Goal: Entertainment & Leisure: Consume media (video, audio)

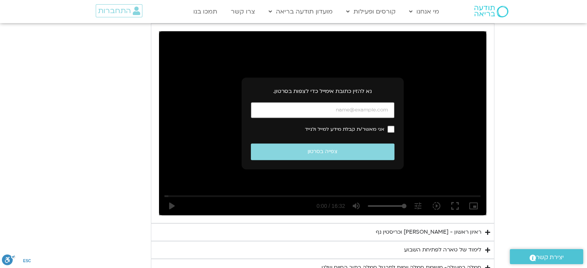
scroll to position [397, 0]
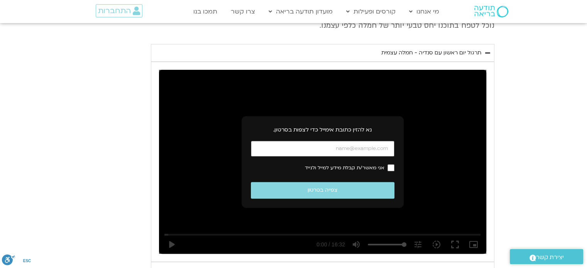
click at [372, 147] on input "כתובת אימייל" at bounding box center [323, 149] width 144 height 16
type input "[EMAIL_ADDRESS][PERSON_NAME][DOMAIN_NAME]"
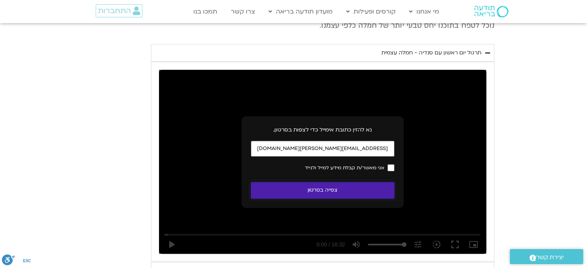
click at [313, 190] on button "צפייה בסרטון" at bounding box center [323, 190] width 144 height 17
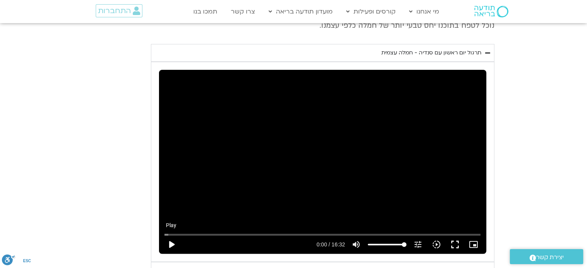
click at [166, 244] on button "play_arrow" at bounding box center [171, 244] width 19 height 19
click at [261, 234] on input "Seek" at bounding box center [322, 234] width 316 height 5
click at [171, 246] on button "pause" at bounding box center [171, 244] width 19 height 19
click at [173, 243] on button "play_arrow" at bounding box center [171, 244] width 19 height 19
type input "501.247466"
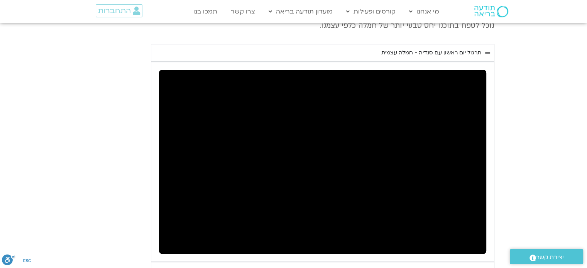
click at [162, 235] on button "pause" at bounding box center [171, 244] width 19 height 19
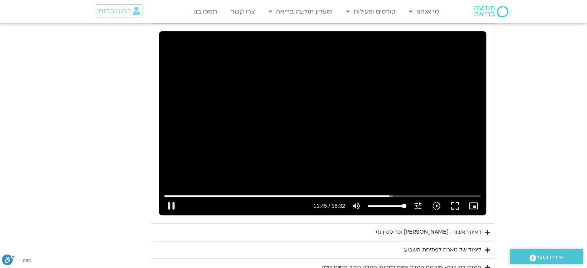
scroll to position [474, 0]
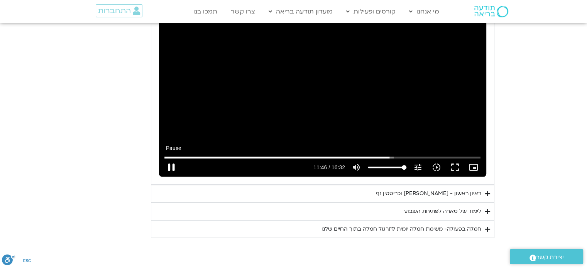
click at [173, 164] on button "pause" at bounding box center [171, 167] width 19 height 19
click at [162, 158] on button "play_arrow" at bounding box center [171, 167] width 19 height 19
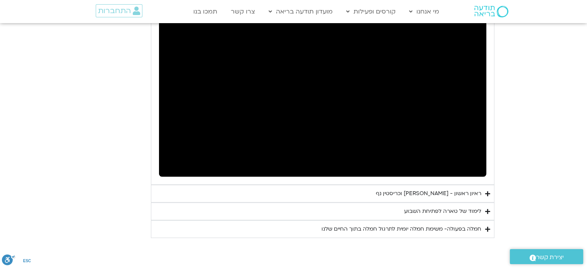
click at [486, 226] on icon "Accordion. Open links with Enter or Space, close with Escape, and navigate with…" at bounding box center [487, 229] width 5 height 6
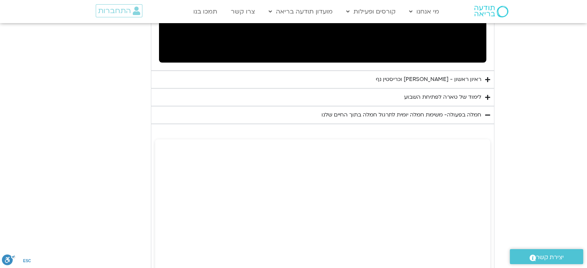
scroll to position [589, 0]
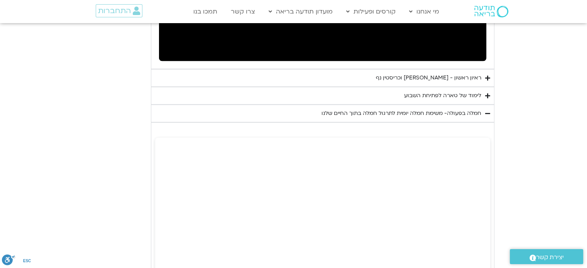
click at [484, 95] on summary "לימוד של טארה לפתיחת השבוע" at bounding box center [322, 96] width 343 height 18
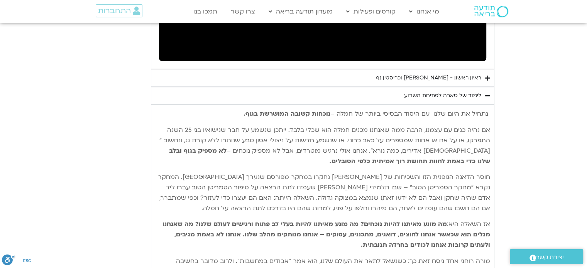
click at [487, 94] on icon "Accordion. Open links with Enter or Space, close with Escape, and navigate with…" at bounding box center [487, 96] width 5 height 6
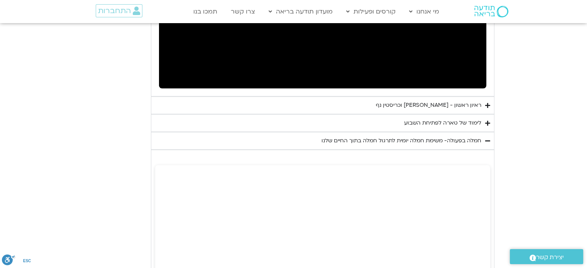
scroll to position [446, 0]
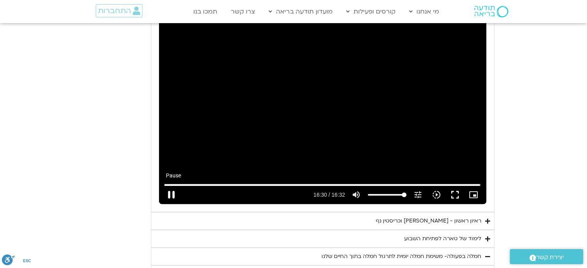
click at [170, 193] on button "pause" at bounding box center [171, 195] width 19 height 19
type input "990.374804"
click at [486, 218] on icon "Accordion. Open links with Enter or Space, close with Escape, and navigate with…" at bounding box center [487, 221] width 5 height 6
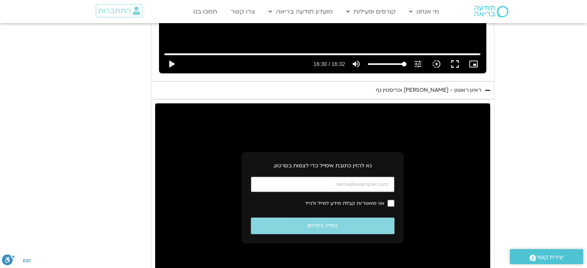
scroll to position [639, 0]
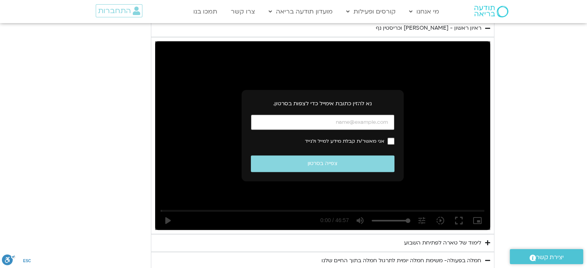
click at [362, 120] on input "כתובת אימייל" at bounding box center [323, 123] width 144 height 16
type input "[EMAIL_ADDRESS][PERSON_NAME][DOMAIN_NAME]"
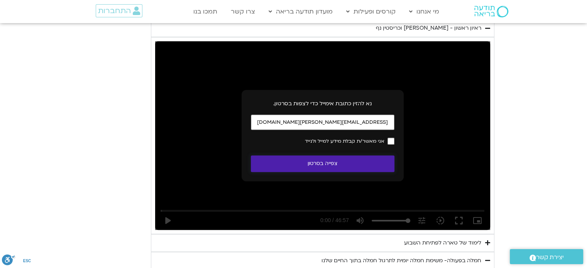
click at [326, 164] on button "צפייה בסרטון" at bounding box center [323, 163] width 144 height 17
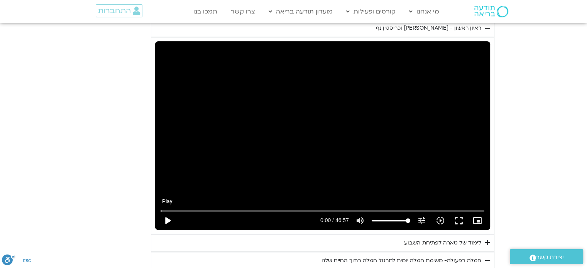
click at [164, 217] on button "play_arrow" at bounding box center [167, 220] width 19 height 19
click at [168, 221] on button "pause" at bounding box center [167, 220] width 19 height 19
type input "33.890367"
click at [158, 211] on button "play_arrow" at bounding box center [167, 220] width 19 height 19
click at [167, 221] on button "pause" at bounding box center [167, 220] width 19 height 19
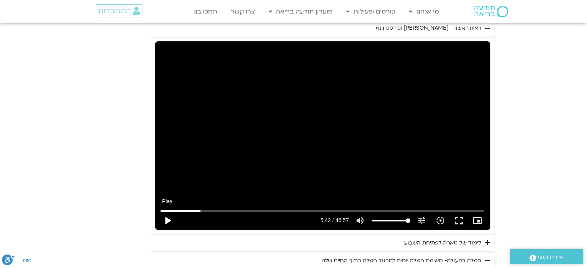
click at [170, 220] on button "play_arrow" at bounding box center [167, 220] width 19 height 19
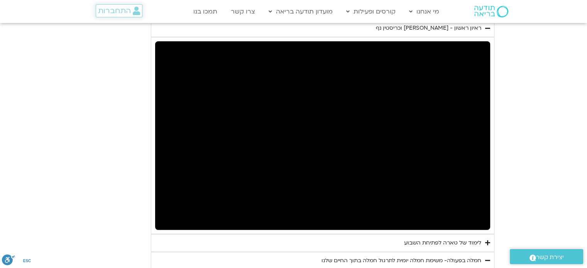
click at [158, 211] on button "pause" at bounding box center [167, 220] width 19 height 19
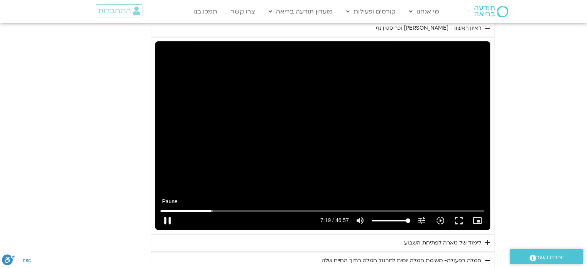
click at [170, 221] on button "pause" at bounding box center [167, 220] width 19 height 19
click at [167, 222] on button "play_arrow" at bounding box center [167, 220] width 19 height 19
click at [167, 219] on button "pause" at bounding box center [167, 220] width 19 height 19
click at [167, 218] on button "play_arrow" at bounding box center [167, 220] width 19 height 19
click at [167, 220] on button "pause" at bounding box center [167, 220] width 19 height 19
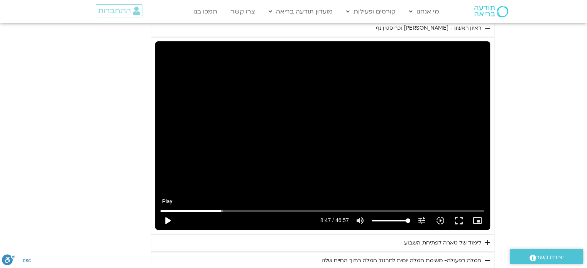
click at [166, 218] on button "play_arrow" at bounding box center [167, 220] width 19 height 19
click at [168, 222] on button "pause" at bounding box center [167, 220] width 19 height 19
click at [158, 211] on button "play_arrow" at bounding box center [167, 220] width 19 height 19
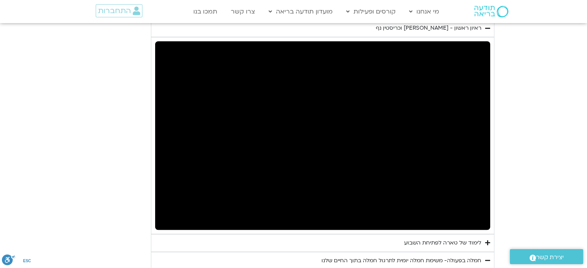
click at [158, 211] on button "pause" at bounding box center [167, 220] width 19 height 19
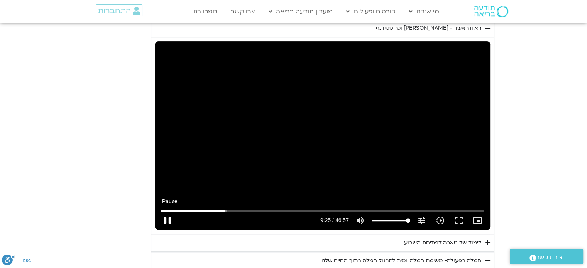
click at [164, 217] on button "pause" at bounding box center [167, 220] width 19 height 19
click at [165, 217] on button "play_arrow" at bounding box center [167, 220] width 19 height 19
click at [171, 222] on button "pause" at bounding box center [167, 220] width 19 height 19
click at [167, 218] on button "play_arrow" at bounding box center [167, 220] width 19 height 19
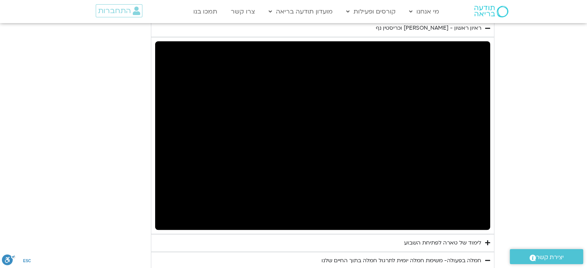
click at [158, 211] on button "pause" at bounding box center [167, 220] width 19 height 19
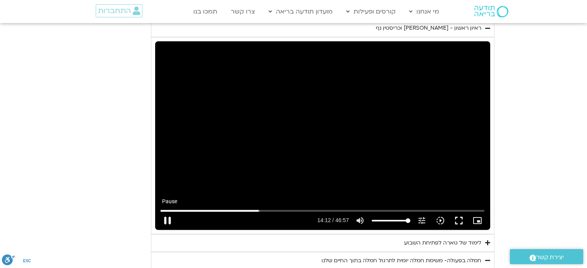
click at [168, 218] on button "pause" at bounding box center [167, 220] width 19 height 19
click at [167, 220] on button "play_arrow" at bounding box center [167, 220] width 19 height 19
click at [169, 218] on button "pause" at bounding box center [167, 220] width 19 height 19
click at [165, 216] on button "play_arrow" at bounding box center [167, 220] width 19 height 19
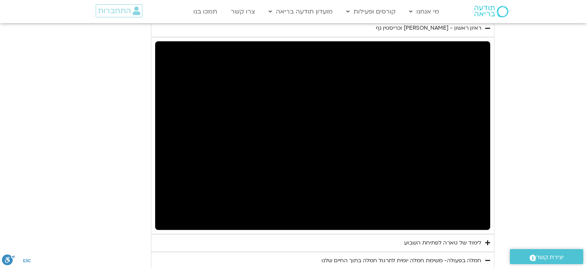
click at [167, 218] on button "pause" at bounding box center [167, 220] width 19 height 19
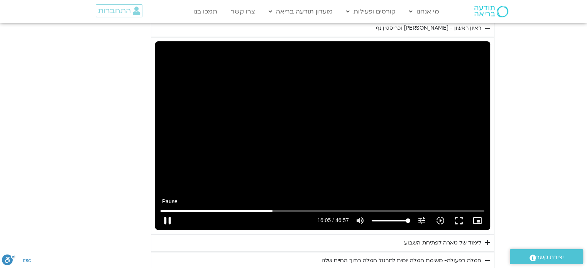
click at [166, 219] on button "pause" at bounding box center [167, 220] width 19 height 19
click at [171, 220] on button "play_arrow" at bounding box center [167, 220] width 19 height 19
click at [167, 220] on button "pause" at bounding box center [167, 220] width 19 height 19
click at [167, 221] on button "play_arrow" at bounding box center [167, 220] width 19 height 19
click at [168, 220] on button "pause" at bounding box center [167, 220] width 19 height 19
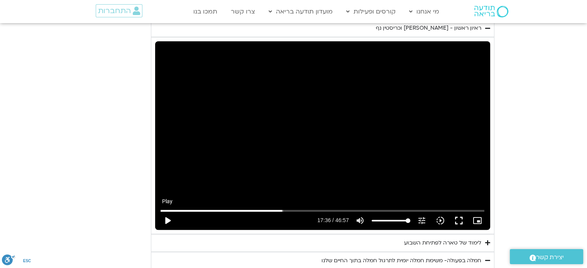
click at [169, 220] on button "play_arrow" at bounding box center [167, 220] width 19 height 19
click at [167, 221] on button "pause" at bounding box center [167, 220] width 19 height 19
click at [169, 218] on button "play_arrow" at bounding box center [167, 220] width 19 height 19
click at [166, 222] on button "pause" at bounding box center [167, 220] width 19 height 19
click at [167, 220] on button "play_arrow" at bounding box center [167, 220] width 19 height 19
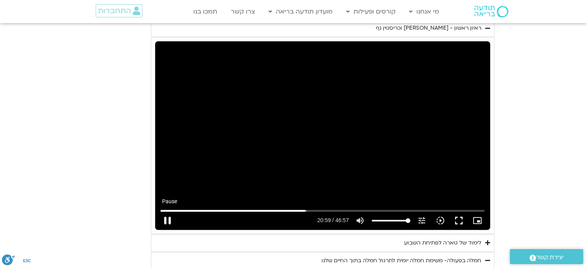
click at [167, 222] on button "pause" at bounding box center [167, 220] width 19 height 19
click at [158, 211] on button "play_arrow" at bounding box center [167, 220] width 19 height 19
click at [169, 221] on button "pause" at bounding box center [167, 220] width 19 height 19
click at [170, 221] on button "play_arrow" at bounding box center [167, 220] width 19 height 19
click at [318, 209] on input "Seek" at bounding box center [322, 210] width 324 height 5
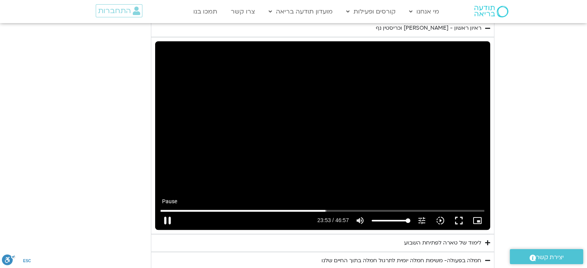
click at [168, 218] on button "pause" at bounding box center [167, 220] width 19 height 19
click at [158, 211] on button "play_arrow" at bounding box center [167, 220] width 19 height 19
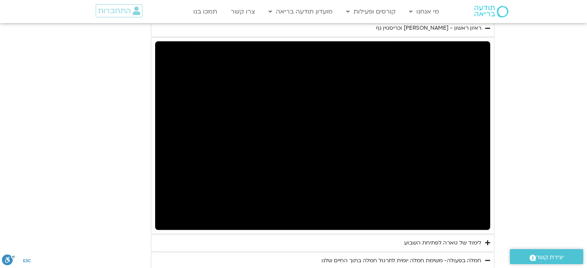
click at [158, 211] on button "pause" at bounding box center [167, 220] width 19 height 19
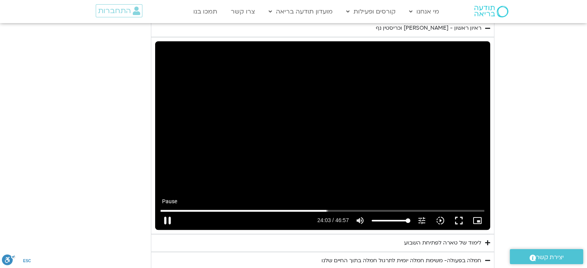
click at [165, 216] on button "pause" at bounding box center [167, 220] width 19 height 19
click at [169, 218] on button "play_arrow" at bounding box center [167, 220] width 19 height 19
click at [167, 220] on button "pause" at bounding box center [167, 220] width 19 height 19
click at [166, 217] on button "play_arrow" at bounding box center [167, 220] width 19 height 19
click at [168, 218] on button "pause" at bounding box center [167, 220] width 19 height 19
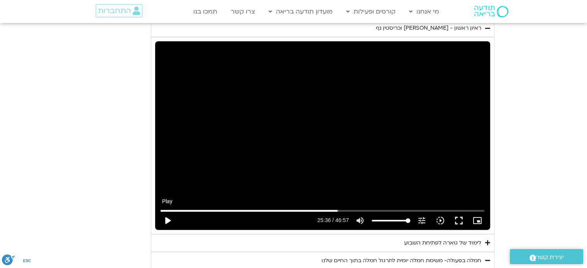
click at [171, 218] on button "play_arrow" at bounding box center [167, 220] width 19 height 19
click at [170, 217] on button "pause" at bounding box center [167, 220] width 19 height 19
click at [336, 208] on input "Seek" at bounding box center [322, 210] width 324 height 5
click at [168, 217] on button "play_arrow" at bounding box center [167, 220] width 19 height 19
click at [167, 219] on button "pause" at bounding box center [167, 220] width 19 height 19
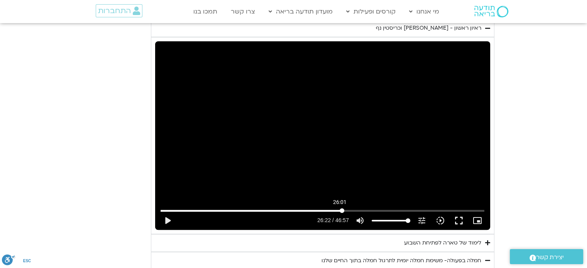
click at [339, 210] on input "Seek" at bounding box center [322, 210] width 324 height 5
click at [166, 221] on button "play_arrow" at bounding box center [167, 220] width 19 height 19
click at [461, 220] on button "fullscreen" at bounding box center [458, 220] width 19 height 19
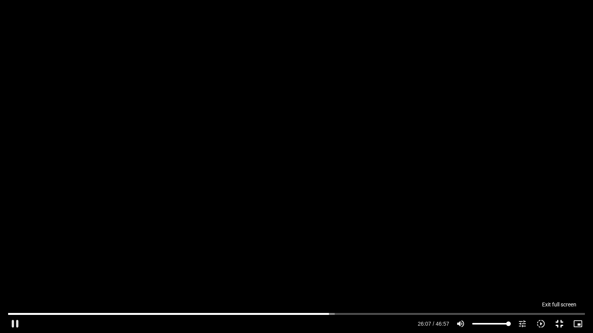
click at [561, 268] on button "fullscreen_exit" at bounding box center [559, 324] width 19 height 19
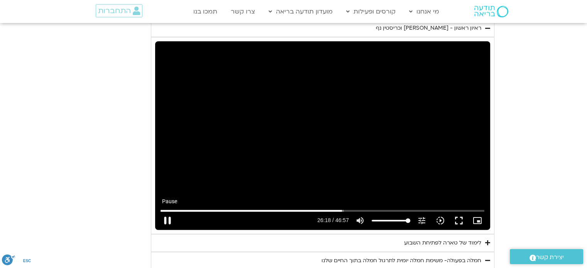
click at [166, 218] on button "pause" at bounding box center [167, 220] width 19 height 19
click at [165, 220] on button "play_arrow" at bounding box center [167, 220] width 19 height 19
click at [166, 218] on button "pause" at bounding box center [167, 220] width 19 height 19
click at [169, 219] on button "play_arrow" at bounding box center [167, 220] width 19 height 19
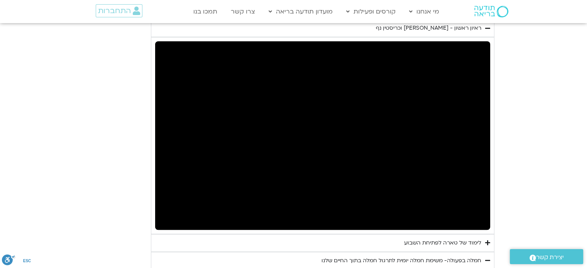
click at [158, 211] on button "pause" at bounding box center [167, 220] width 19 height 19
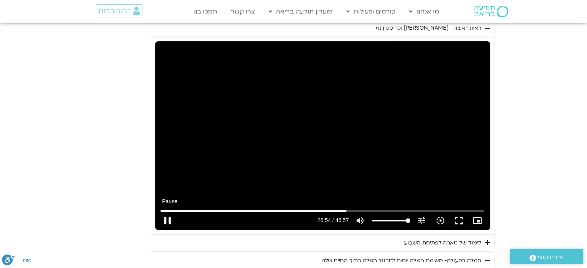
click at [168, 218] on button "pause" at bounding box center [167, 220] width 19 height 19
click at [164, 220] on button "play_arrow" at bounding box center [167, 220] width 19 height 19
click at [167, 220] on button "pause" at bounding box center [167, 220] width 19 height 19
click at [169, 220] on button "play_arrow" at bounding box center [167, 220] width 19 height 19
click at [169, 219] on button "pause" at bounding box center [167, 220] width 19 height 19
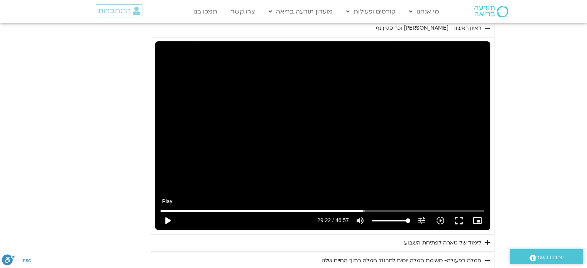
click at [169, 218] on button "play_arrow" at bounding box center [167, 220] width 19 height 19
click at [168, 222] on button "pause" at bounding box center [167, 220] width 19 height 19
click at [158, 211] on button "play_arrow" at bounding box center [167, 220] width 19 height 19
click at [169, 222] on button "pause" at bounding box center [167, 220] width 19 height 19
click at [167, 219] on button "play_arrow" at bounding box center [167, 220] width 19 height 19
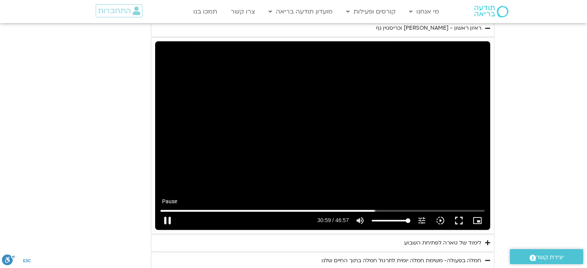
click at [166, 216] on button "pause" at bounding box center [167, 220] width 19 height 19
click at [167, 220] on button "play_arrow" at bounding box center [167, 220] width 19 height 19
click at [166, 217] on button "pause" at bounding box center [167, 220] width 19 height 19
click at [158, 211] on button "play_arrow" at bounding box center [167, 220] width 19 height 19
click at [169, 218] on button "pause" at bounding box center [167, 220] width 19 height 19
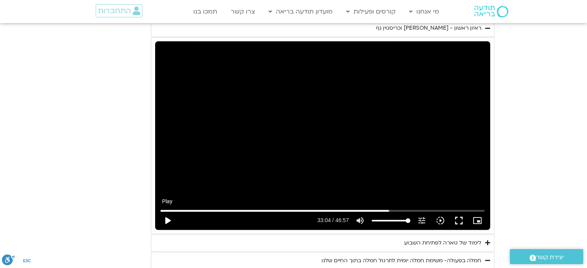
click at [167, 217] on button "play_arrow" at bounding box center [167, 220] width 19 height 19
click at [168, 216] on button "pause" at bounding box center [167, 220] width 19 height 19
click at [166, 220] on button "play_arrow" at bounding box center [167, 220] width 19 height 19
click at [170, 218] on button "pause" at bounding box center [167, 220] width 19 height 19
click at [166, 219] on button "play_arrow" at bounding box center [167, 220] width 19 height 19
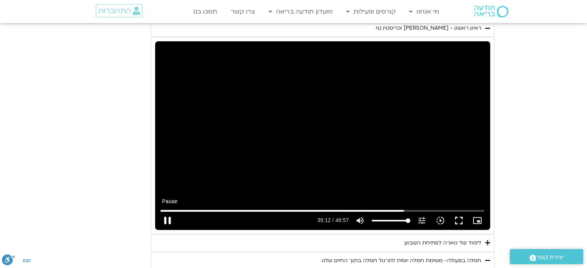
click at [168, 219] on button "pause" at bounding box center [167, 220] width 19 height 19
click at [169, 221] on button "play_arrow" at bounding box center [167, 220] width 19 height 19
click at [400, 209] on input "Seek" at bounding box center [322, 210] width 324 height 5
click at [400, 210] on input "Seek" at bounding box center [322, 210] width 324 height 5
click at [165, 218] on button "pause" at bounding box center [167, 220] width 19 height 19
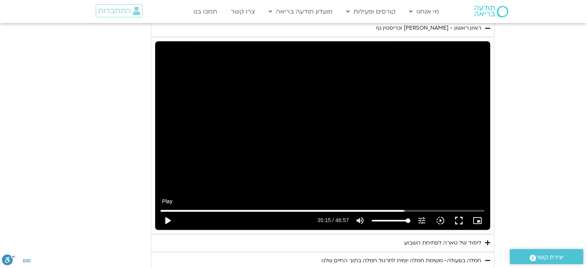
click at [169, 220] on button "play_arrow" at bounding box center [167, 220] width 19 height 19
click at [168, 218] on button "pause" at bounding box center [167, 220] width 19 height 19
click at [409, 208] on input "Seek" at bounding box center [322, 210] width 324 height 5
click at [404, 209] on input "Seek" at bounding box center [322, 210] width 324 height 5
click at [162, 218] on button "play_arrow" at bounding box center [167, 220] width 19 height 19
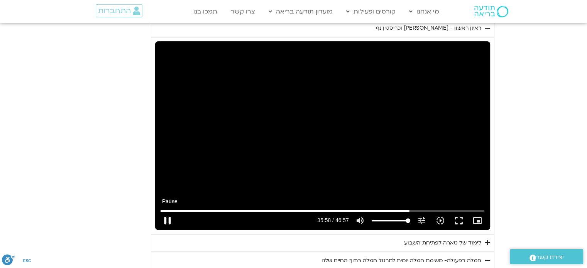
click at [168, 218] on button "pause" at bounding box center [167, 220] width 19 height 19
click at [170, 217] on button "play_arrow" at bounding box center [167, 220] width 19 height 19
click at [166, 219] on button "pause" at bounding box center [167, 220] width 19 height 19
click at [169, 218] on button "play_arrow" at bounding box center [167, 220] width 19 height 19
click at [413, 208] on input "Seek" at bounding box center [322, 210] width 324 height 5
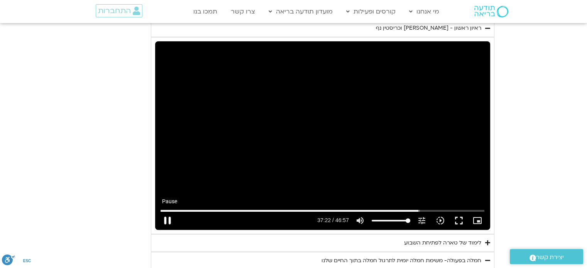
click at [165, 222] on button "pause" at bounding box center [167, 220] width 19 height 19
click at [167, 219] on button "play_arrow" at bounding box center [167, 220] width 19 height 19
click at [169, 218] on button "pause" at bounding box center [167, 220] width 19 height 19
click at [165, 217] on button "play_arrow" at bounding box center [167, 220] width 19 height 19
click at [420, 210] on input "Seek" at bounding box center [322, 210] width 324 height 5
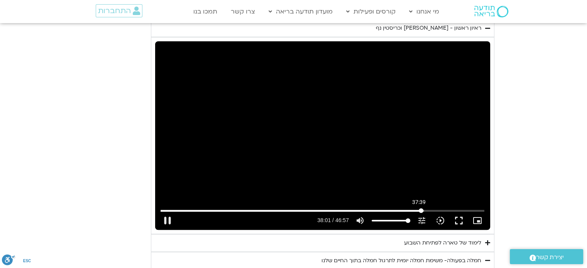
click at [419, 209] on input "Seek" at bounding box center [322, 210] width 324 height 5
click at [416, 208] on input "Seek" at bounding box center [322, 210] width 324 height 5
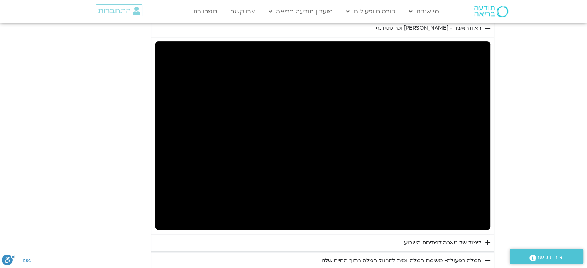
click at [170, 218] on button "pause" at bounding box center [167, 220] width 19 height 19
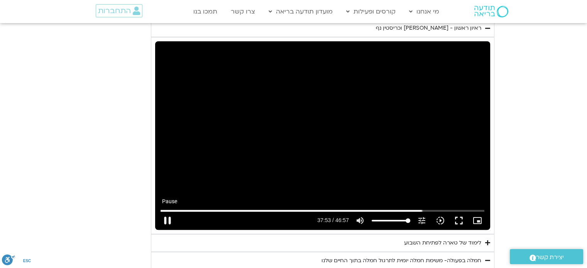
click at [169, 216] on button "pause" at bounding box center [167, 220] width 19 height 19
click at [167, 220] on button "play_arrow" at bounding box center [167, 220] width 19 height 19
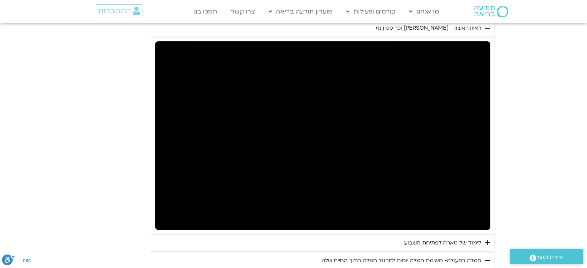
click at [167, 220] on button "pause" at bounding box center [167, 220] width 19 height 19
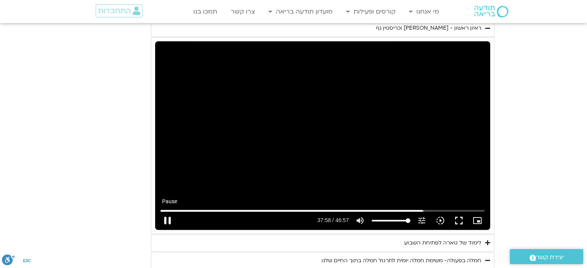
click at [167, 218] on button "pause" at bounding box center [167, 220] width 19 height 19
click at [167, 218] on button "play_arrow" at bounding box center [167, 220] width 19 height 19
click at [169, 219] on button "pause" at bounding box center [167, 220] width 19 height 19
click at [167, 219] on button "play_arrow" at bounding box center [167, 220] width 19 height 19
click at [168, 219] on button "pause" at bounding box center [167, 220] width 19 height 19
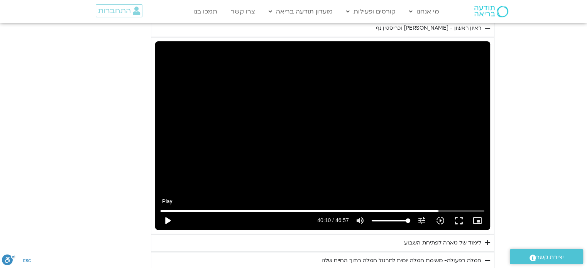
click at [168, 219] on button "play_arrow" at bounding box center [167, 220] width 19 height 19
click at [170, 220] on button "pause" at bounding box center [167, 220] width 19 height 19
click at [457, 209] on input "Seek" at bounding box center [322, 210] width 324 height 5
click at [167, 217] on button "play_arrow" at bounding box center [167, 220] width 19 height 19
click at [168, 219] on button "pause" at bounding box center [167, 220] width 19 height 19
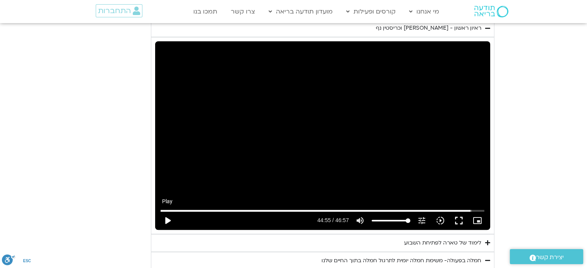
click at [168, 222] on button "play_arrow" at bounding box center [167, 220] width 19 height 19
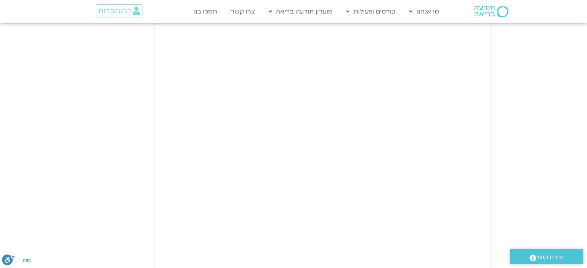
scroll to position [1081, 0]
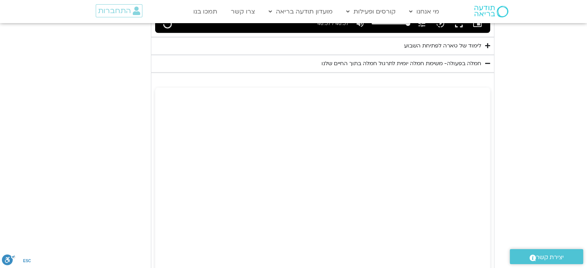
scroll to position [759, 0]
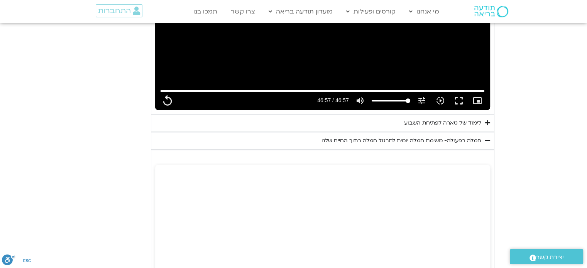
click at [486, 140] on icon "Accordion. Open links with Enter or Space, close with Escape, and navigate with…" at bounding box center [487, 141] width 5 height 6
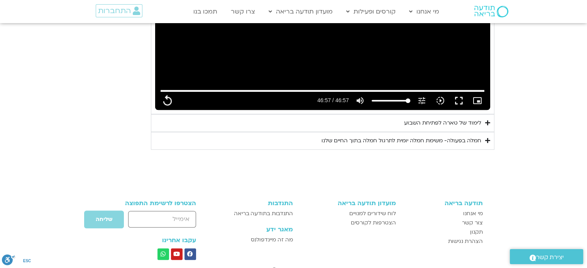
click at [486, 139] on icon "Accordion. Open links with Enter or Space, close with Escape, and navigate with…" at bounding box center [487, 141] width 5 height 6
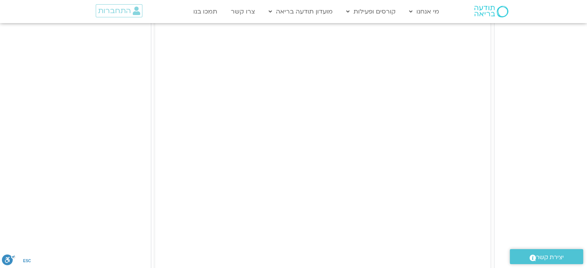
scroll to position [991, 0]
type input "2817.733333"
